Goal: Transaction & Acquisition: Purchase product/service

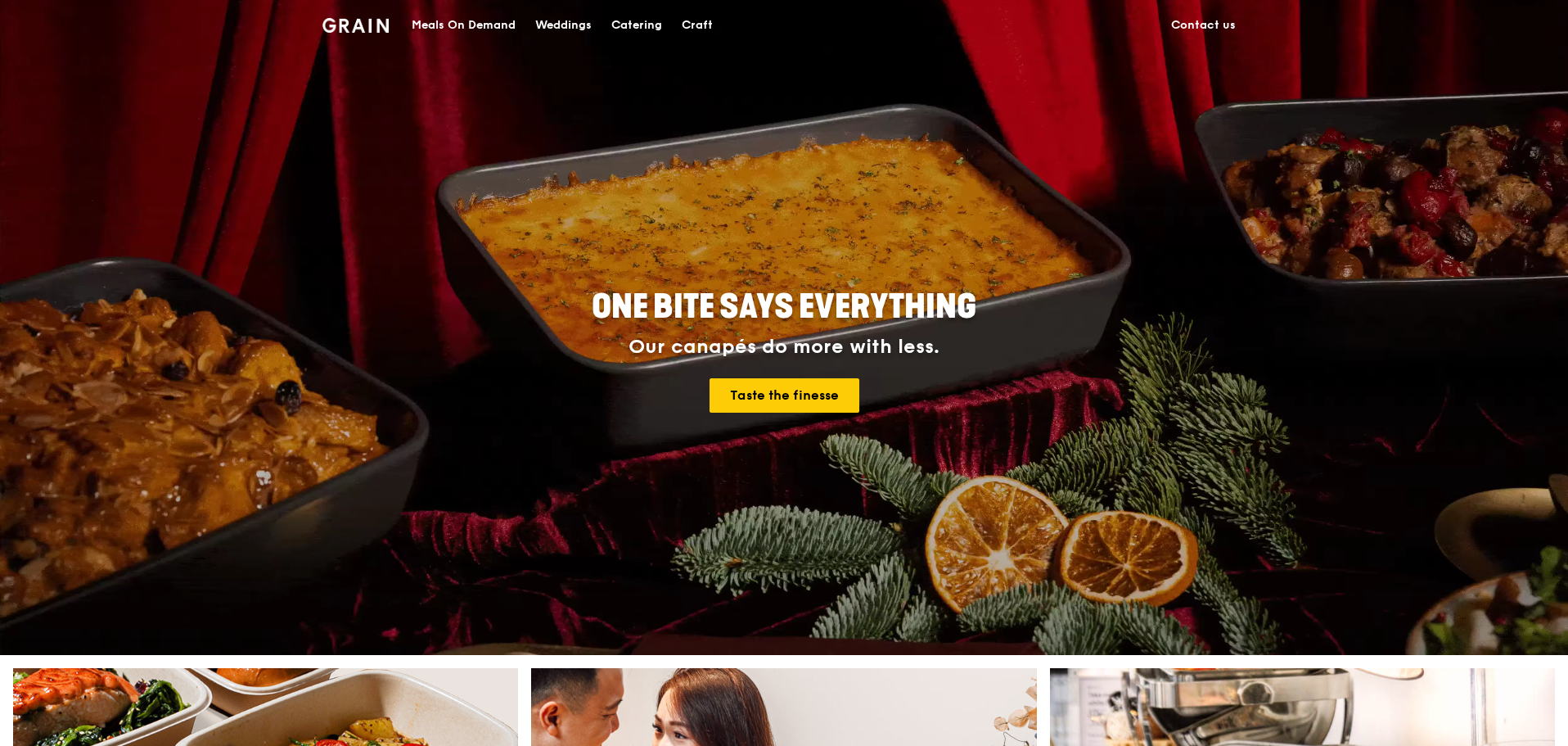
click at [493, 28] on div "Meals On Demand" at bounding box center [463, 26] width 104 height 49
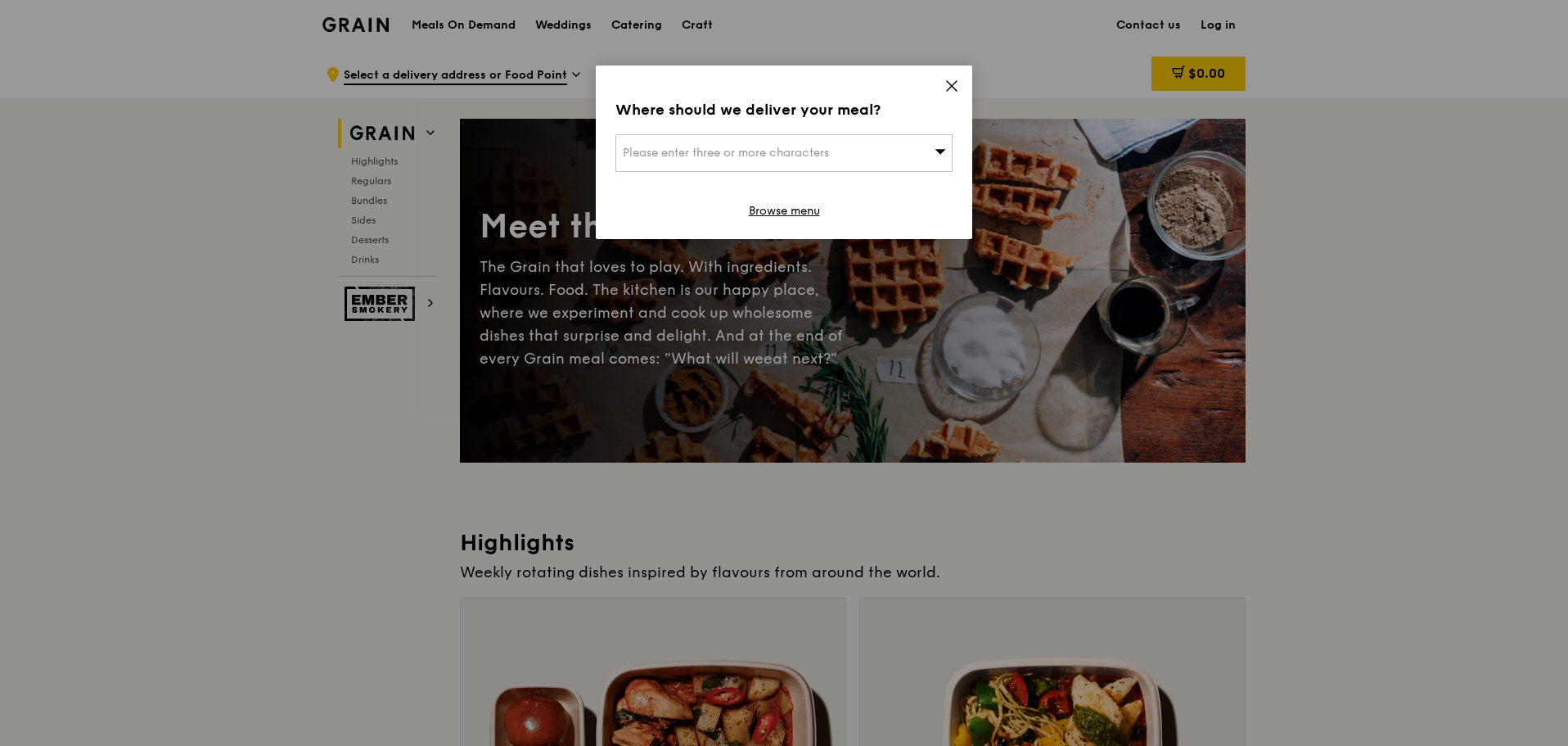
click at [959, 81] on div "Where should we deliver your meal? Please enter three or more characters Browse…" at bounding box center [784, 152] width 376 height 174
click at [950, 79] on icon at bounding box center [952, 86] width 15 height 15
